Goal: Task Accomplishment & Management: Complete application form

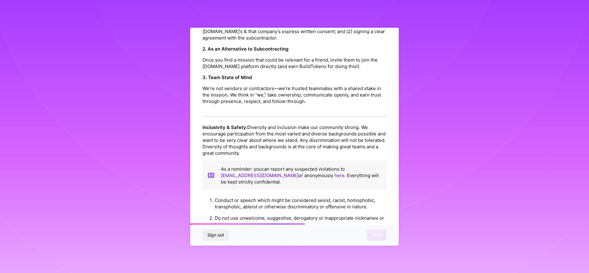
scroll to position [294, 0]
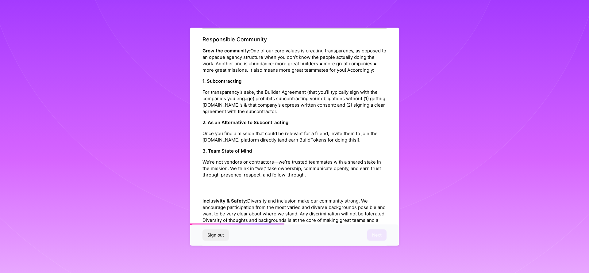
click at [372, 80] on div "Responsible Community Grow the community: One of our core values is creating tr…" at bounding box center [294, 113] width 184 height 155
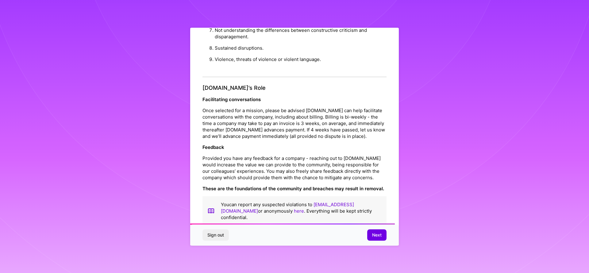
scroll to position [651, 0]
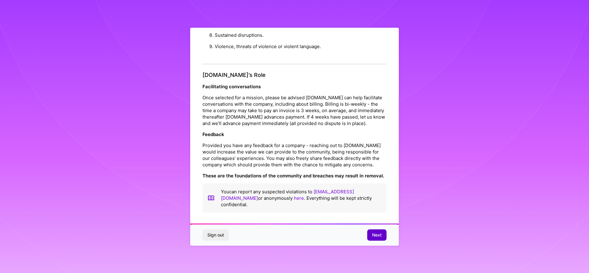
click at [378, 235] on span "Next" at bounding box center [377, 235] width 10 height 6
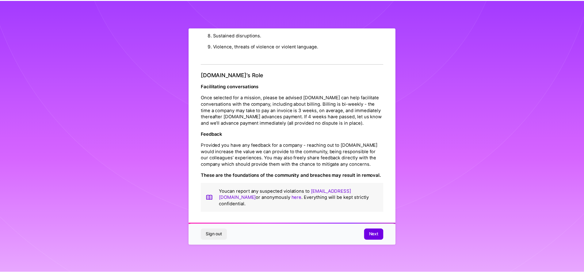
scroll to position [0, 0]
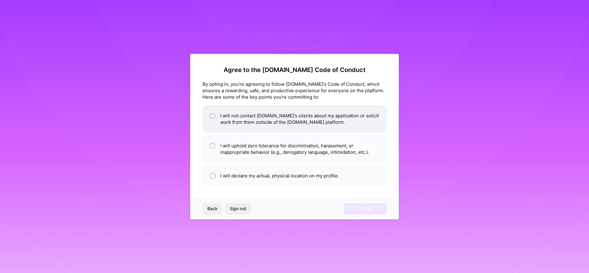
click at [302, 119] on li "I will not contact [DOMAIN_NAME]'s clients about my application or solicit work…" at bounding box center [294, 119] width 184 height 28
checkbox input "true"
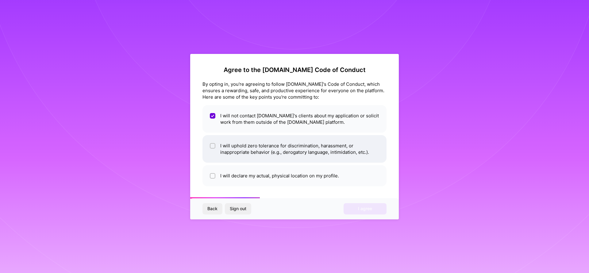
click at [321, 149] on li "I will uphold zero tolerance for discrimination, harassment, or inappropriate b…" at bounding box center [294, 149] width 184 height 28
checkbox input "true"
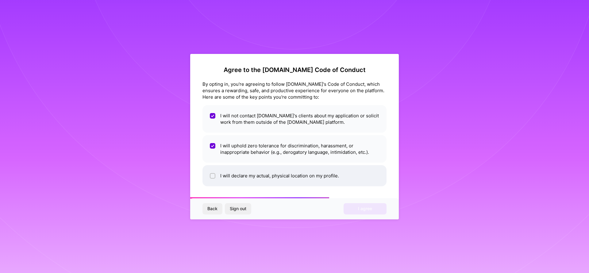
click at [323, 175] on li "I will declare my actual, physical location on my profile." at bounding box center [294, 175] width 184 height 21
checkbox input "true"
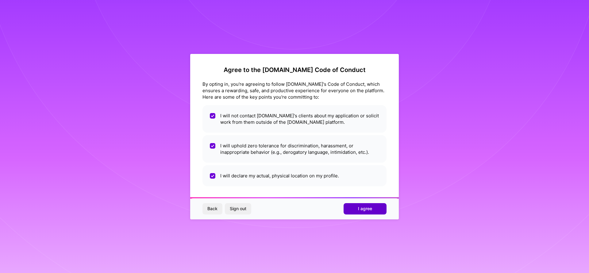
click at [372, 205] on button "I agree" at bounding box center [364, 208] width 43 height 11
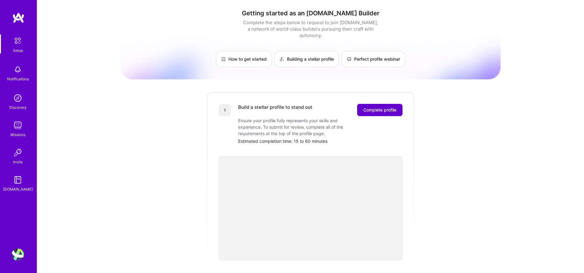
click at [386, 107] on span "Complete profile" at bounding box center [379, 110] width 33 height 6
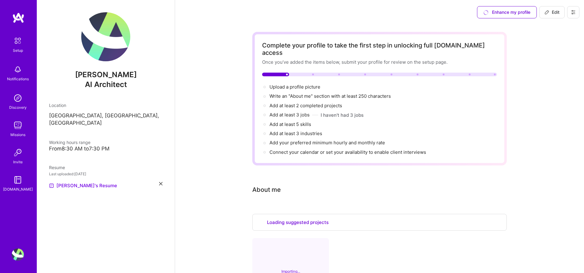
select select "US"
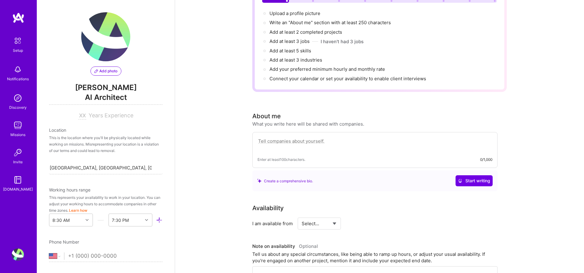
scroll to position [223, 0]
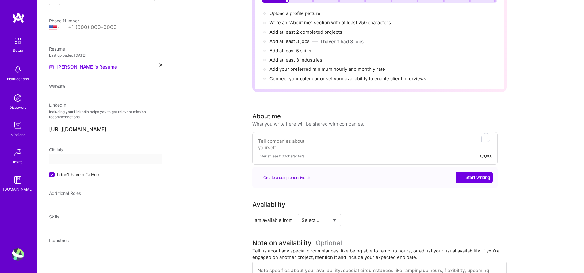
select select "US"
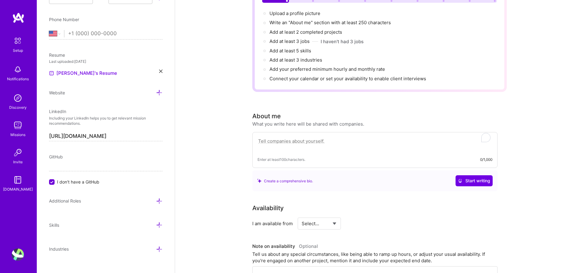
scroll to position [147, 0]
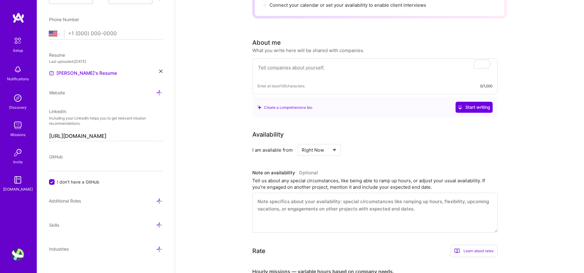
click at [302, 142] on select "Select... Right Now Future Date Not Available" at bounding box center [319, 150] width 35 height 16
select select "Future Date"
click at [302, 142] on select "Select... Right Now Future Date Not Available" at bounding box center [319, 150] width 35 height 16
click at [483, 245] on div "Learn about rates" at bounding box center [473, 251] width 47 height 12
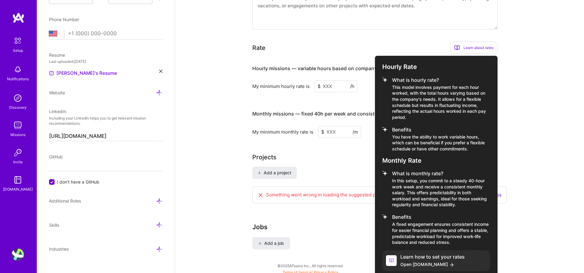
click at [548, 182] on div at bounding box center [292, 136] width 584 height 273
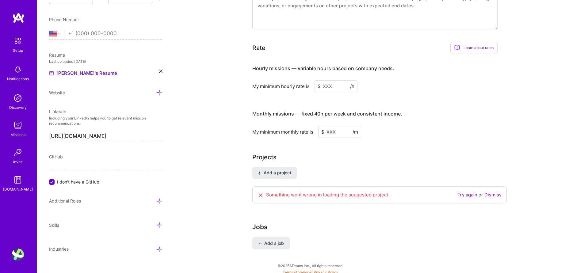
scroll to position [349, 0]
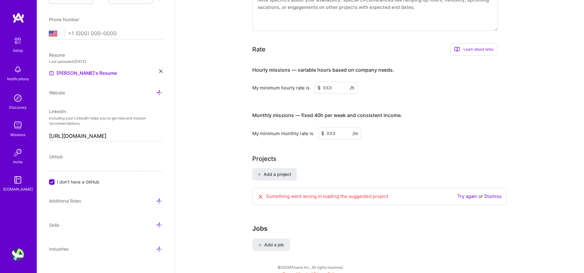
click at [465, 193] on link "Try again" at bounding box center [467, 196] width 20 height 6
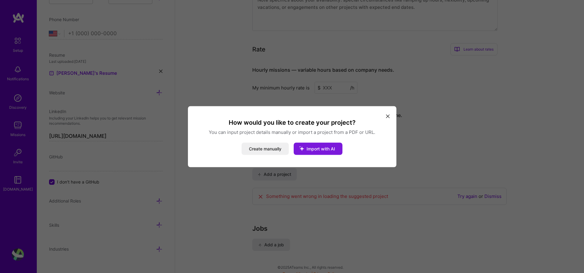
click at [322, 151] on button "Import with AI" at bounding box center [318, 149] width 49 height 12
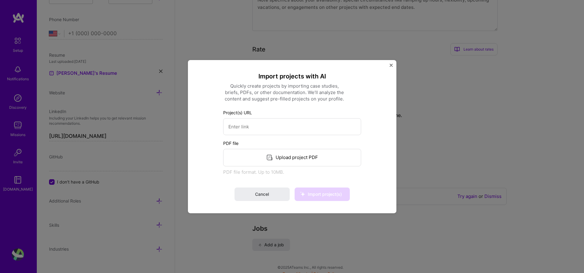
click at [388, 64] on div "Import projects with AI Quickly create projects by importing case studies, brie…" at bounding box center [292, 136] width 208 height 153
click at [391, 66] on img "Close" at bounding box center [391, 64] width 3 height 3
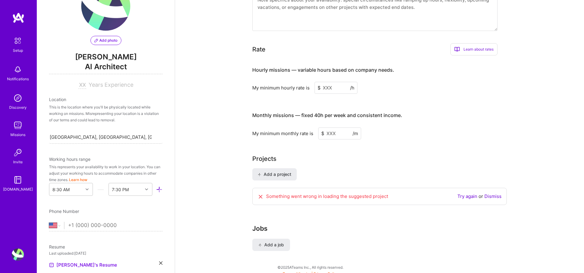
scroll to position [0, 0]
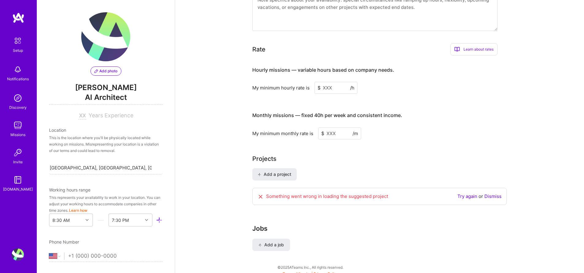
click at [22, 128] on img at bounding box center [18, 125] width 12 height 12
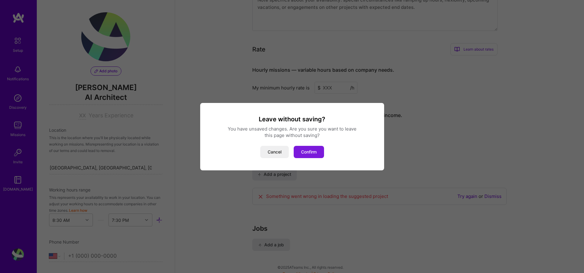
click at [301, 152] on button "Confirm" at bounding box center [309, 152] width 30 height 12
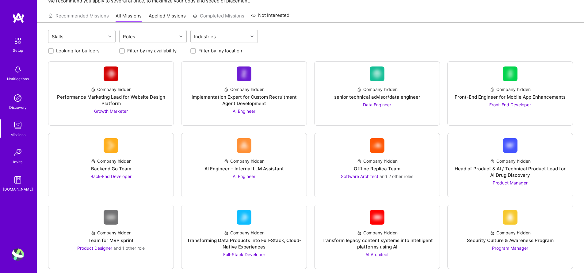
scroll to position [37, 0]
click at [406, 163] on div "Company hidden Offline Replica Team Software Architect and 2 other roles" at bounding box center [376, 166] width 115 height 27
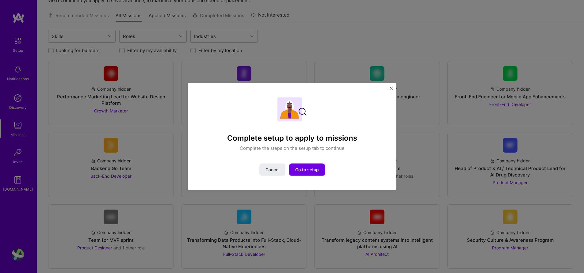
click at [391, 88] on img "Close" at bounding box center [391, 88] width 3 height 3
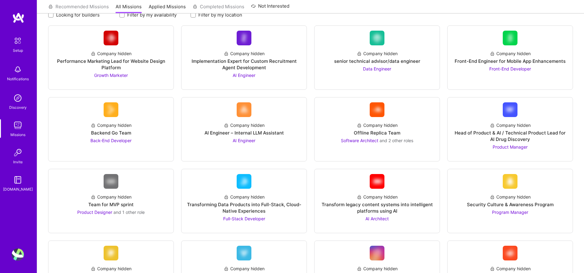
scroll to position [0, 0]
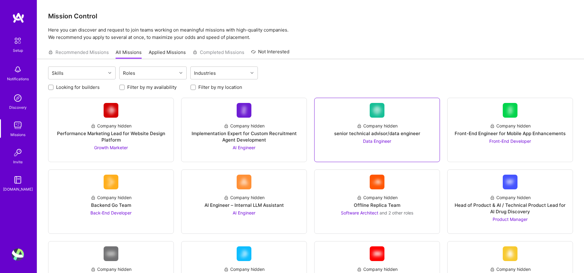
click at [395, 137] on div "Company hidden senior technical advisor/data engineer Data Engineer" at bounding box center [376, 131] width 115 height 27
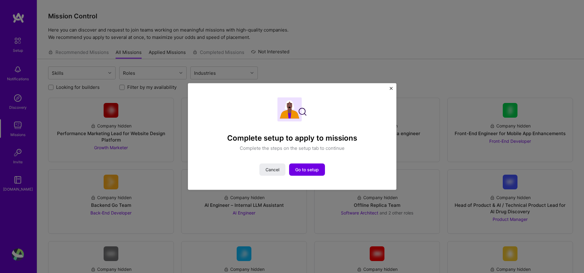
click at [383, 86] on div "Complete setup to apply to missions Complete the steps on the setup tab to cont…" at bounding box center [292, 136] width 208 height 107
click at [384, 85] on div "Complete setup to apply to missions Complete the steps on the setup tab to cont…" at bounding box center [292, 136] width 208 height 107
click at [390, 88] on img "Close" at bounding box center [391, 88] width 3 height 3
